Goal: Task Accomplishment & Management: Use online tool/utility

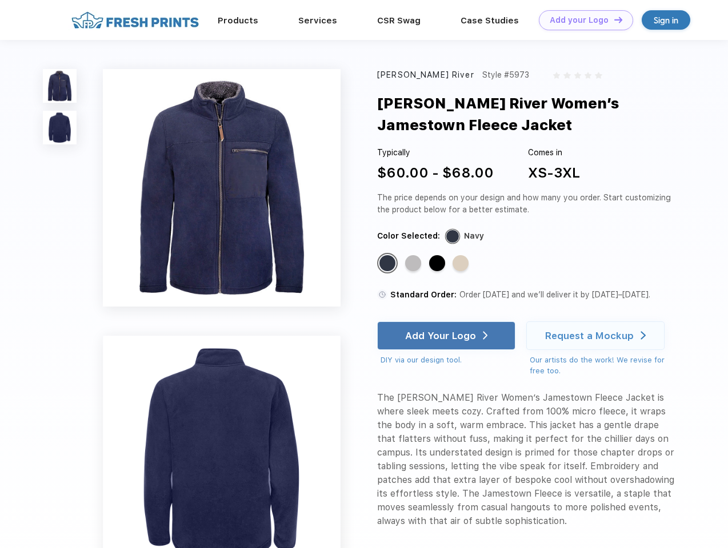
click at [582, 20] on link "Add your Logo Design Tool" at bounding box center [586, 20] width 94 height 20
click at [0, 0] on div "Design Tool" at bounding box center [0, 0] width 0 height 0
click at [613, 19] on link "Add your Logo Design Tool" at bounding box center [586, 20] width 94 height 20
click at [60, 86] on img at bounding box center [60, 86] width 34 height 34
click at [60, 128] on img at bounding box center [60, 128] width 34 height 34
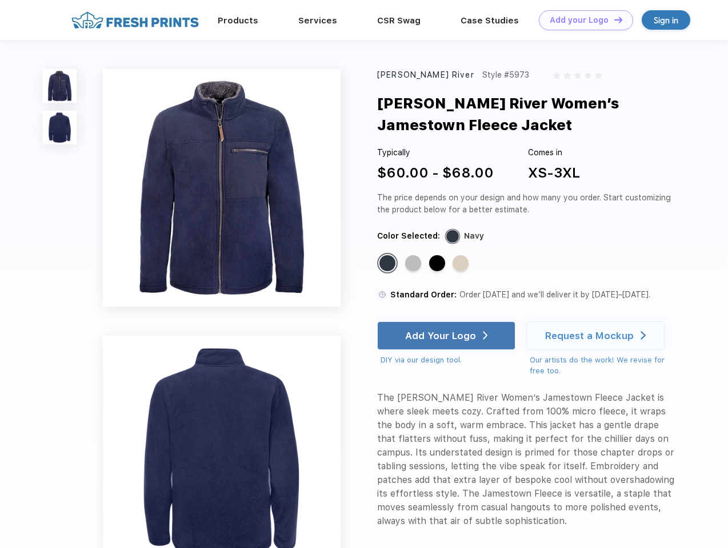
click at [388, 264] on div "Standard Color" at bounding box center [387, 263] width 16 height 16
click at [414, 264] on div "Standard Color" at bounding box center [413, 263] width 16 height 16
click at [438, 264] on div "Standard Color" at bounding box center [437, 263] width 16 height 16
click at [462, 264] on div "Standard Color" at bounding box center [460, 263] width 16 height 16
click at [447, 336] on div "Add Your Logo" at bounding box center [440, 335] width 71 height 11
